Goal: Task Accomplishment & Management: Use online tool/utility

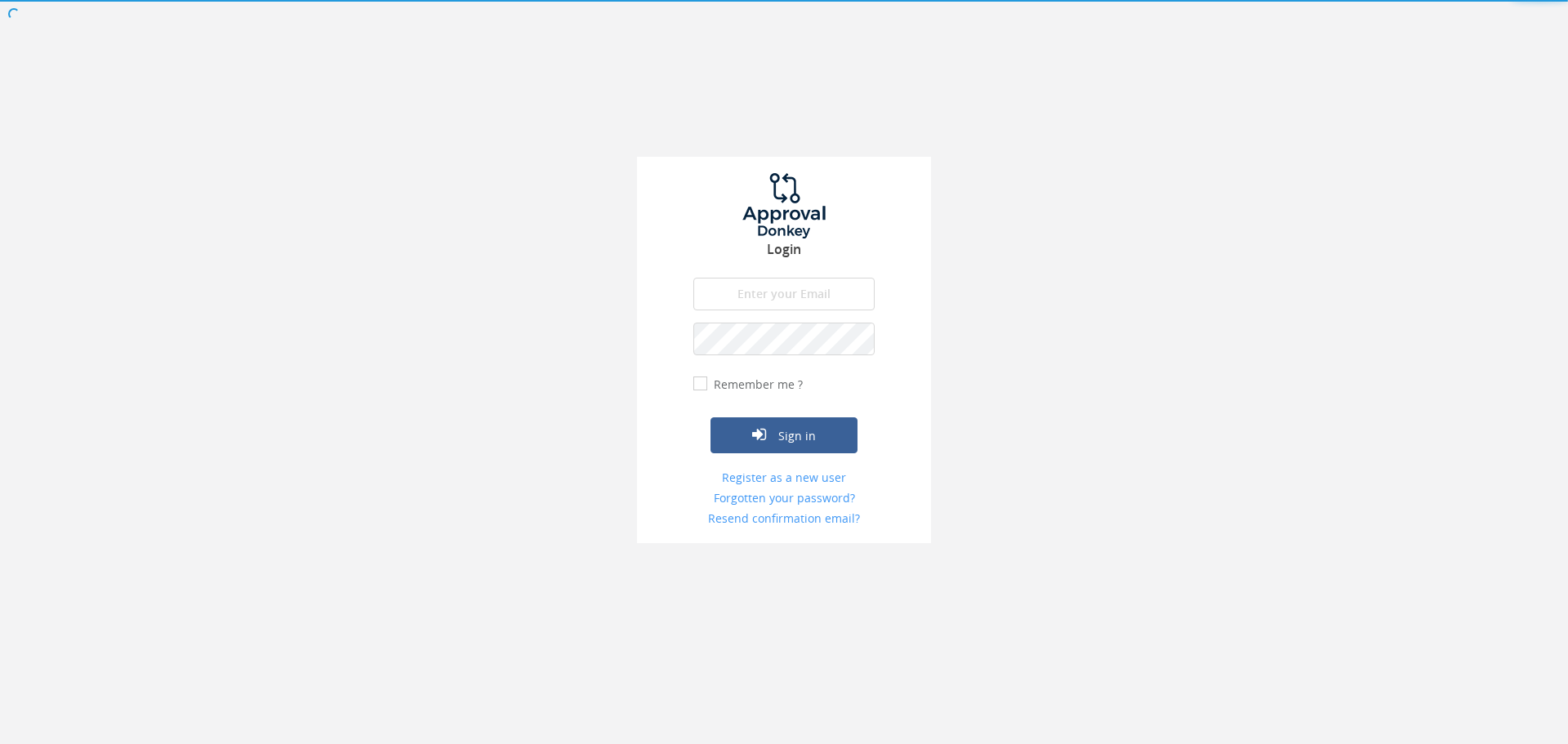
type input "[EMAIL_ADDRESS][DOMAIN_NAME]"
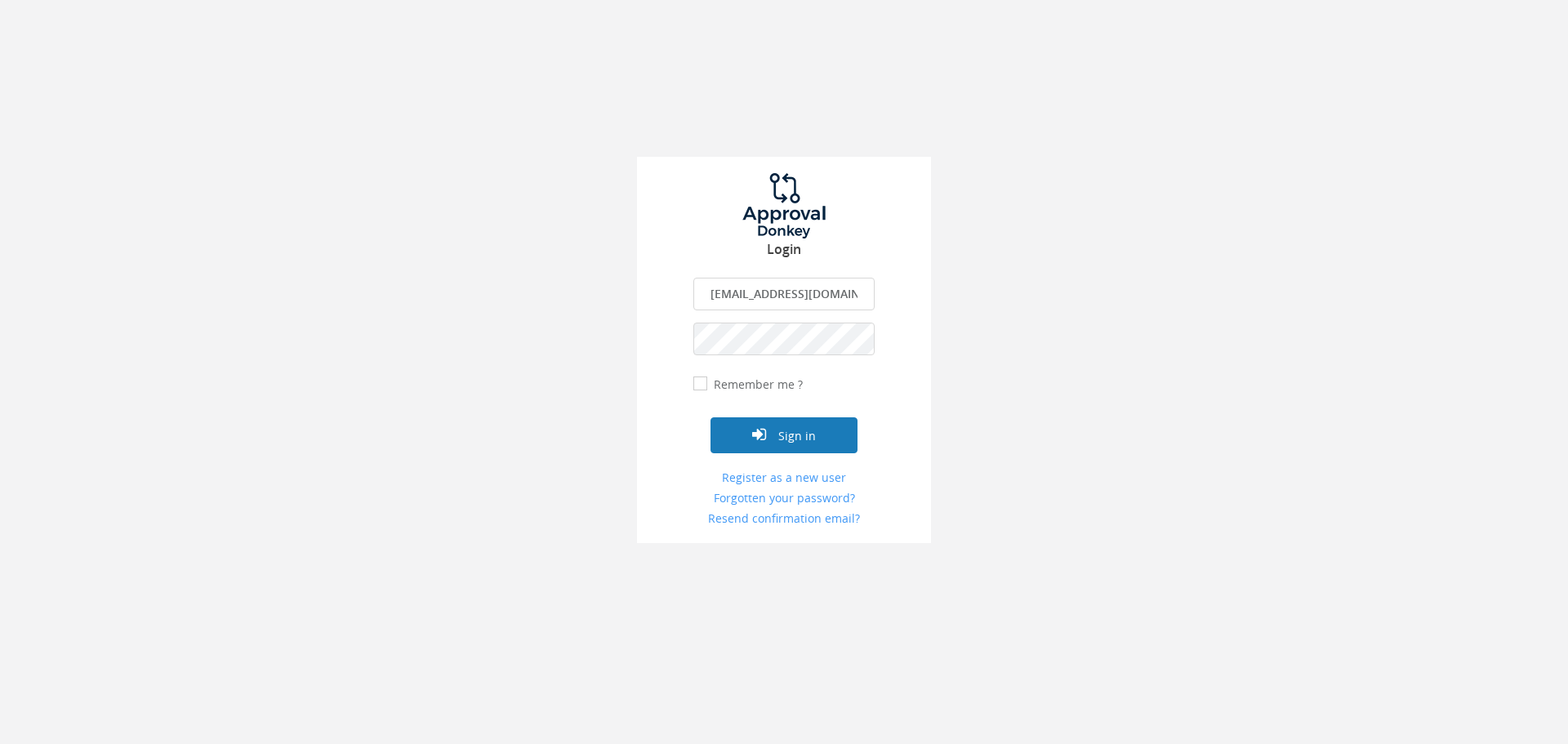
click at [823, 446] on button "Sign in" at bounding box center [784, 436] width 147 height 36
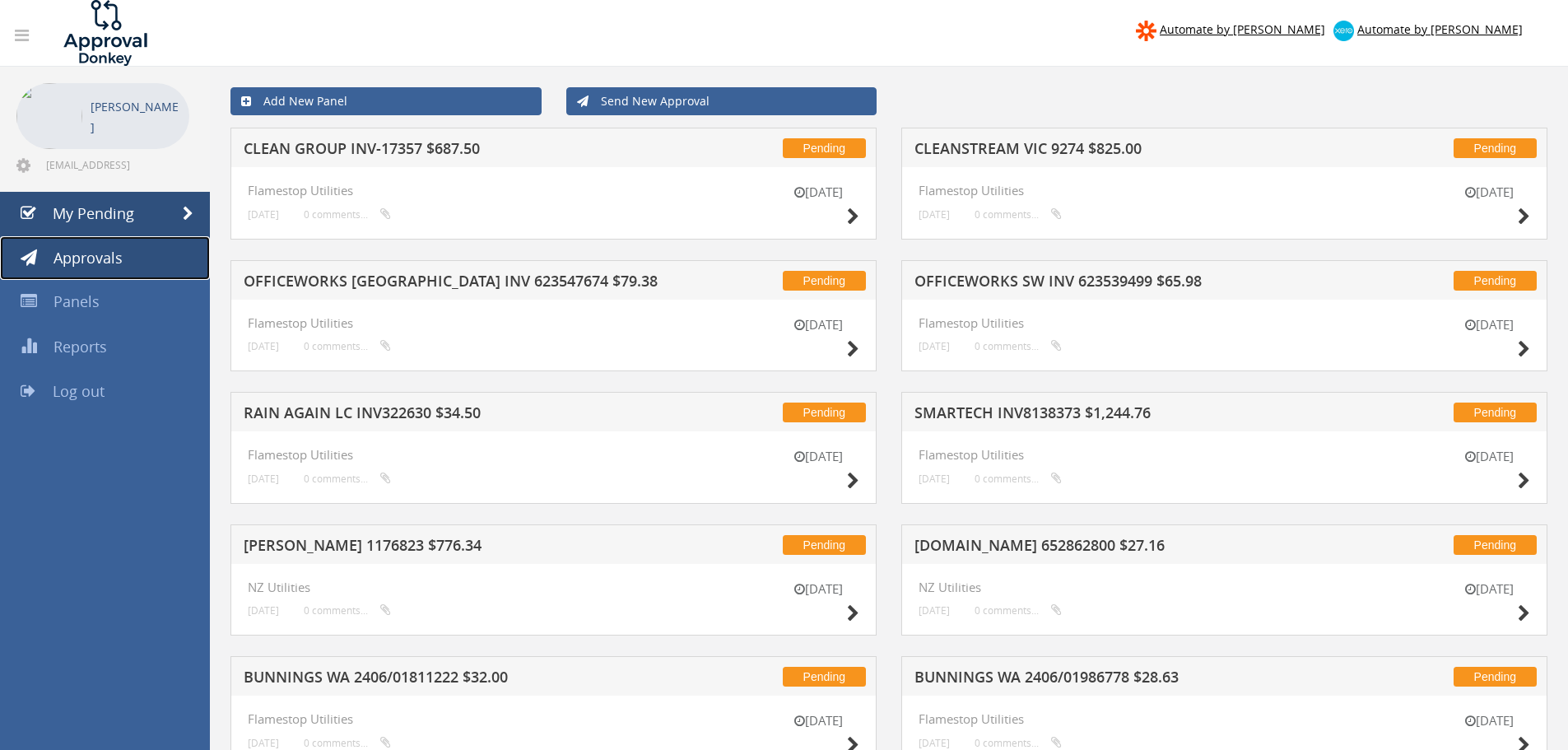
click at [98, 260] on span "Approvals" at bounding box center [87, 258] width 69 height 20
